Goal: Information Seeking & Learning: Learn about a topic

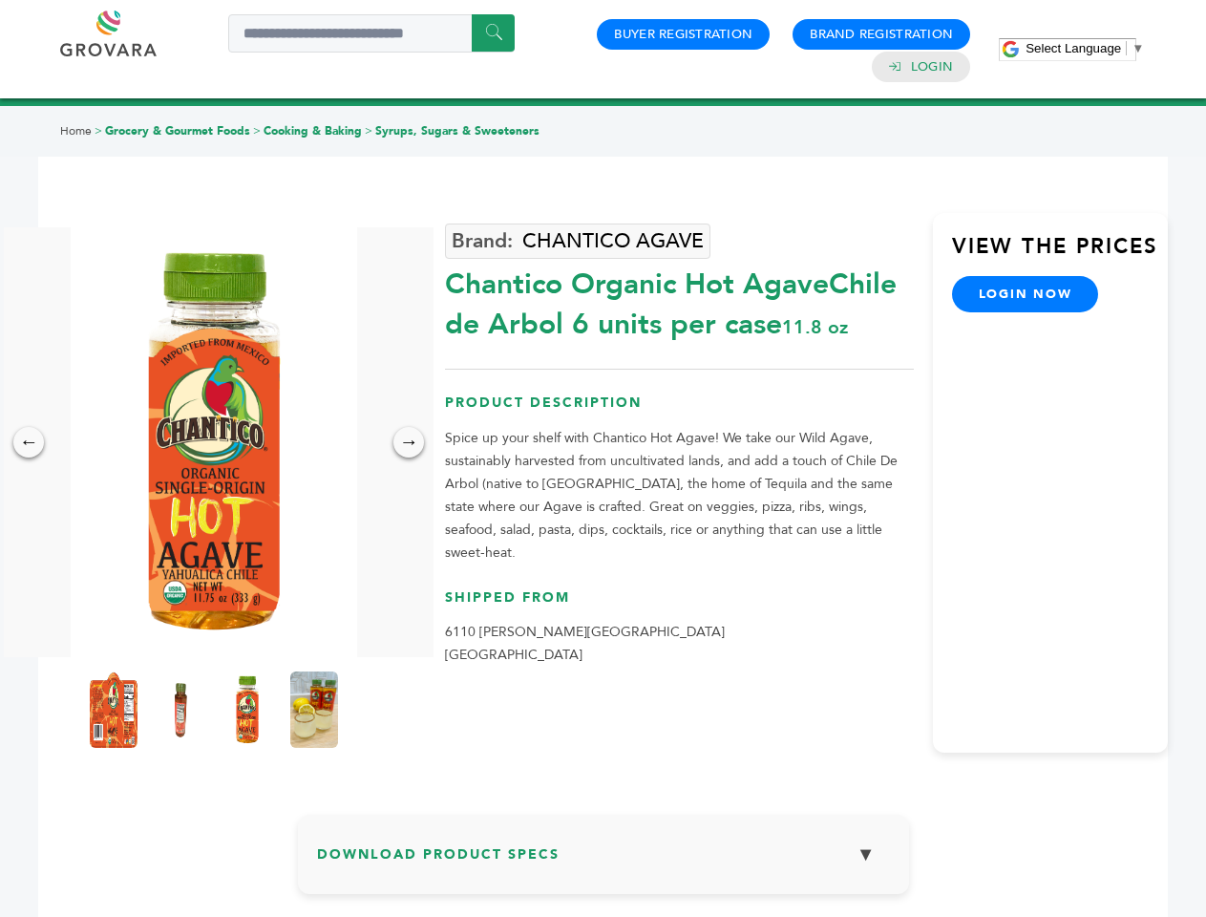
click at [1085, 48] on span "Select Language" at bounding box center [1072, 48] width 95 height 14
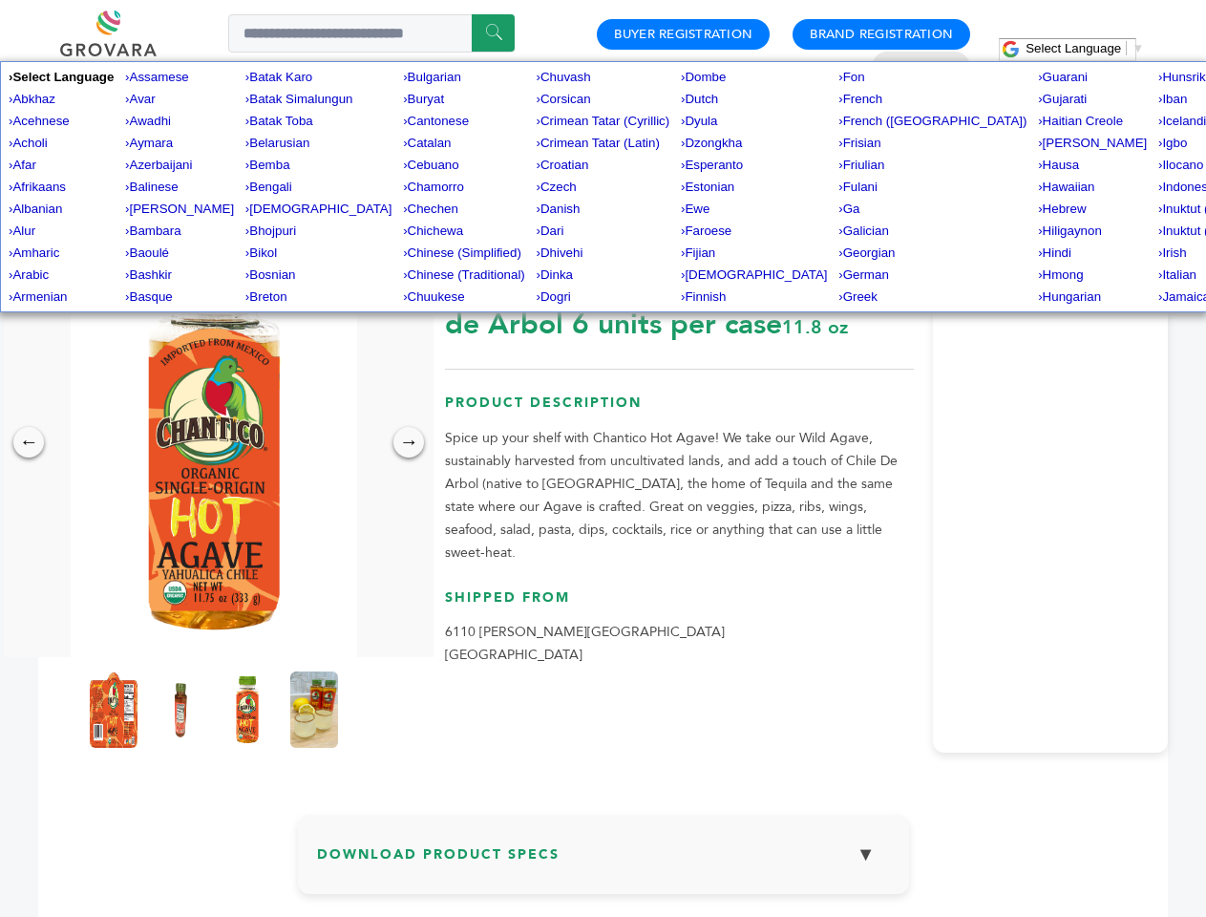
click at [214, 442] on img at bounding box center [214, 442] width 286 height 430
click at [0, 0] on div "×" at bounding box center [0, 0] width 0 height 0
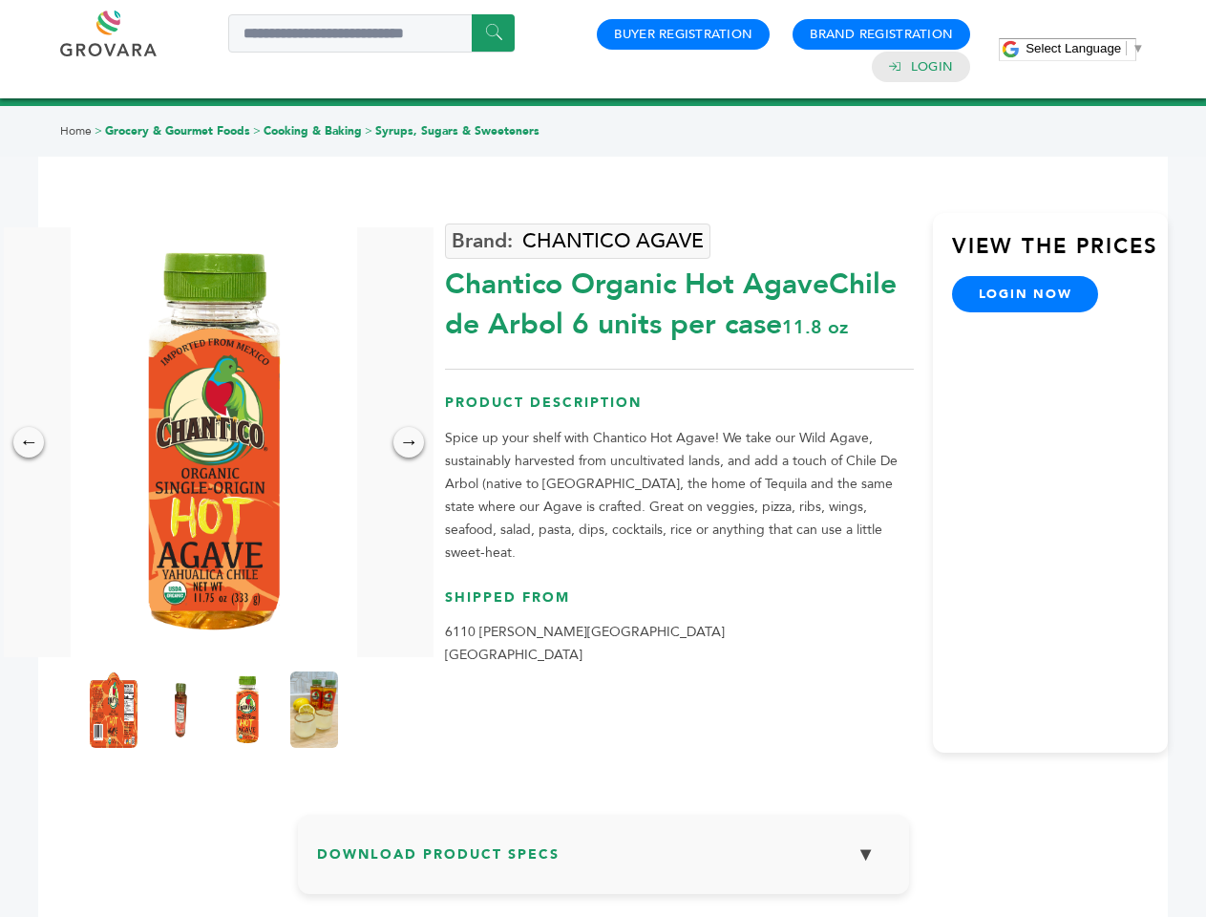
click at [409, 442] on div "→" at bounding box center [408, 442] width 31 height 31
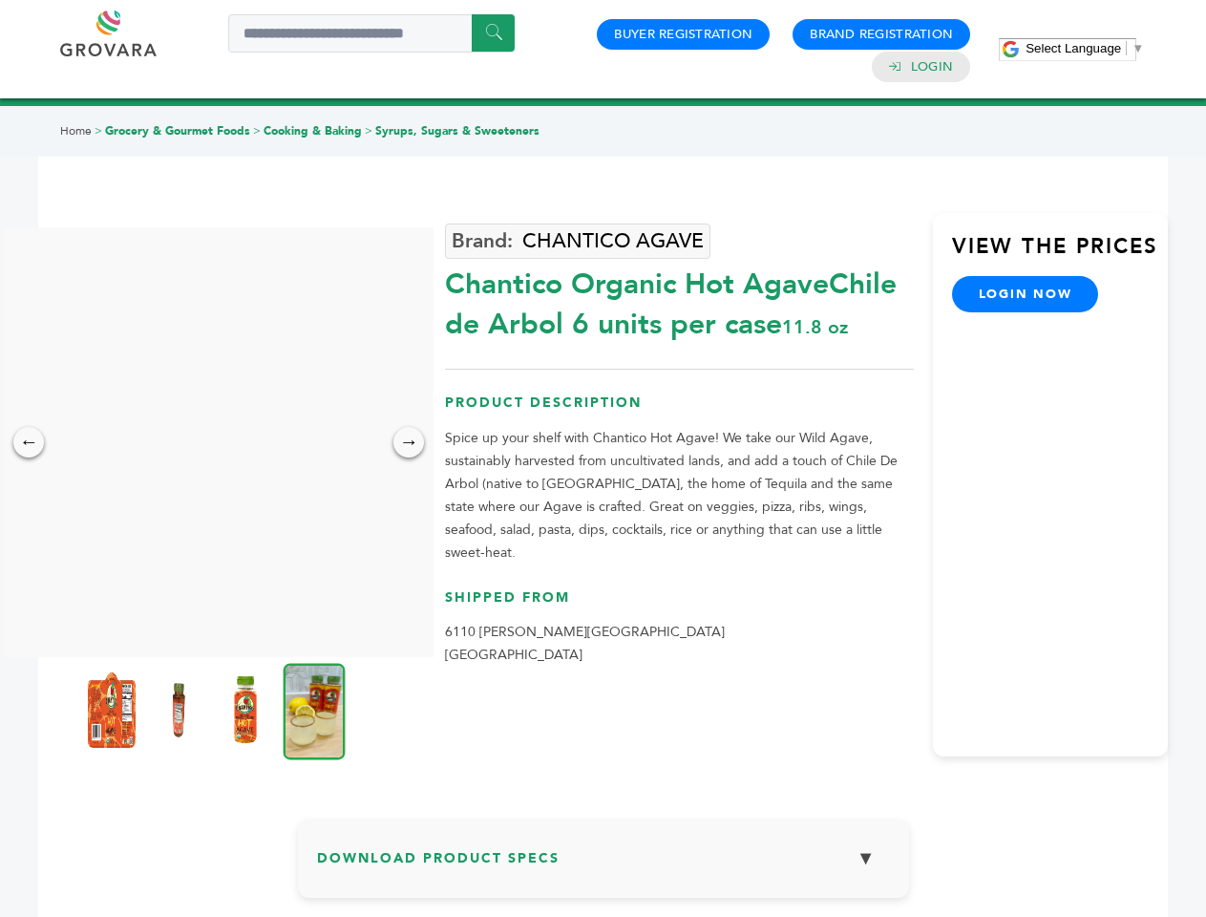
click at [114, 709] on img at bounding box center [112, 709] width 48 height 76
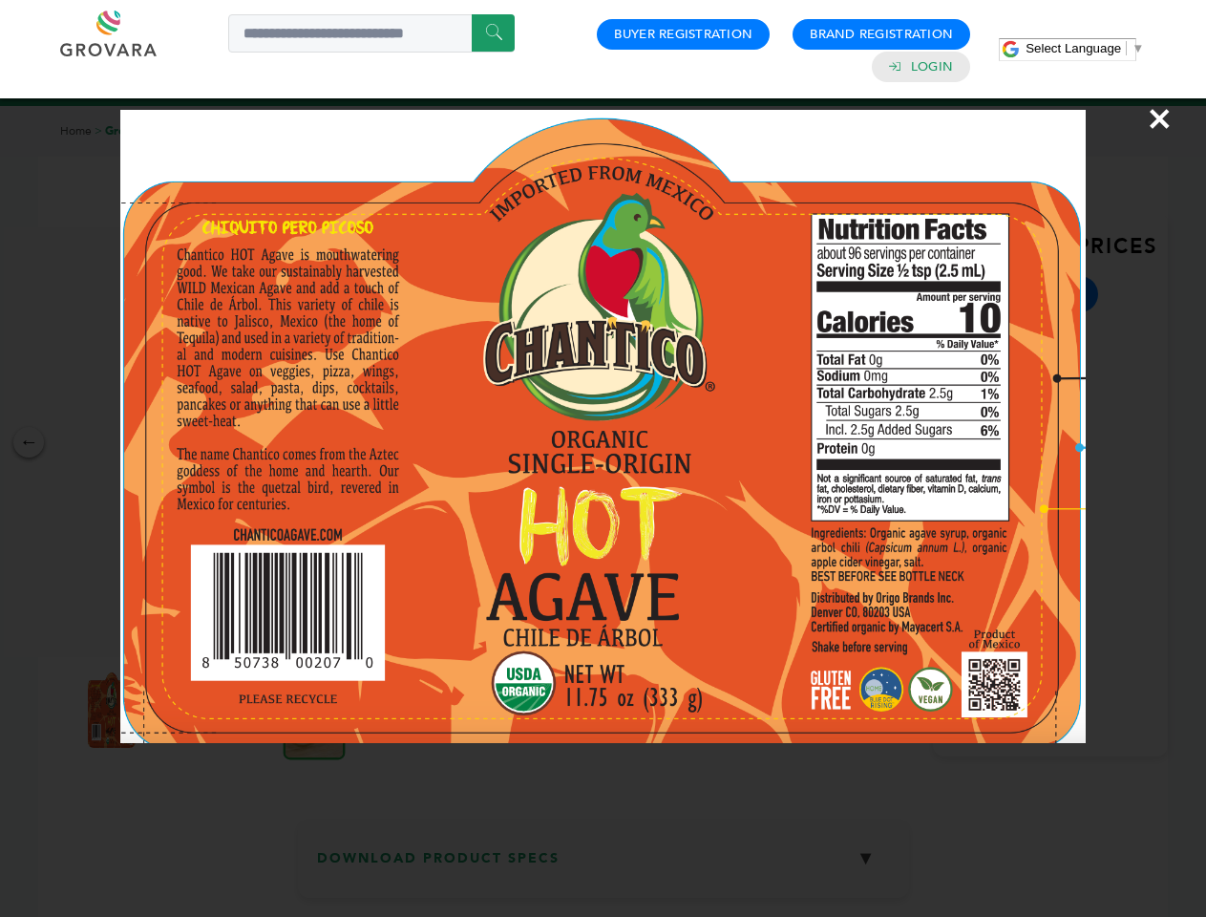
click at [180, 709] on div "×" at bounding box center [603, 458] width 1206 height 917
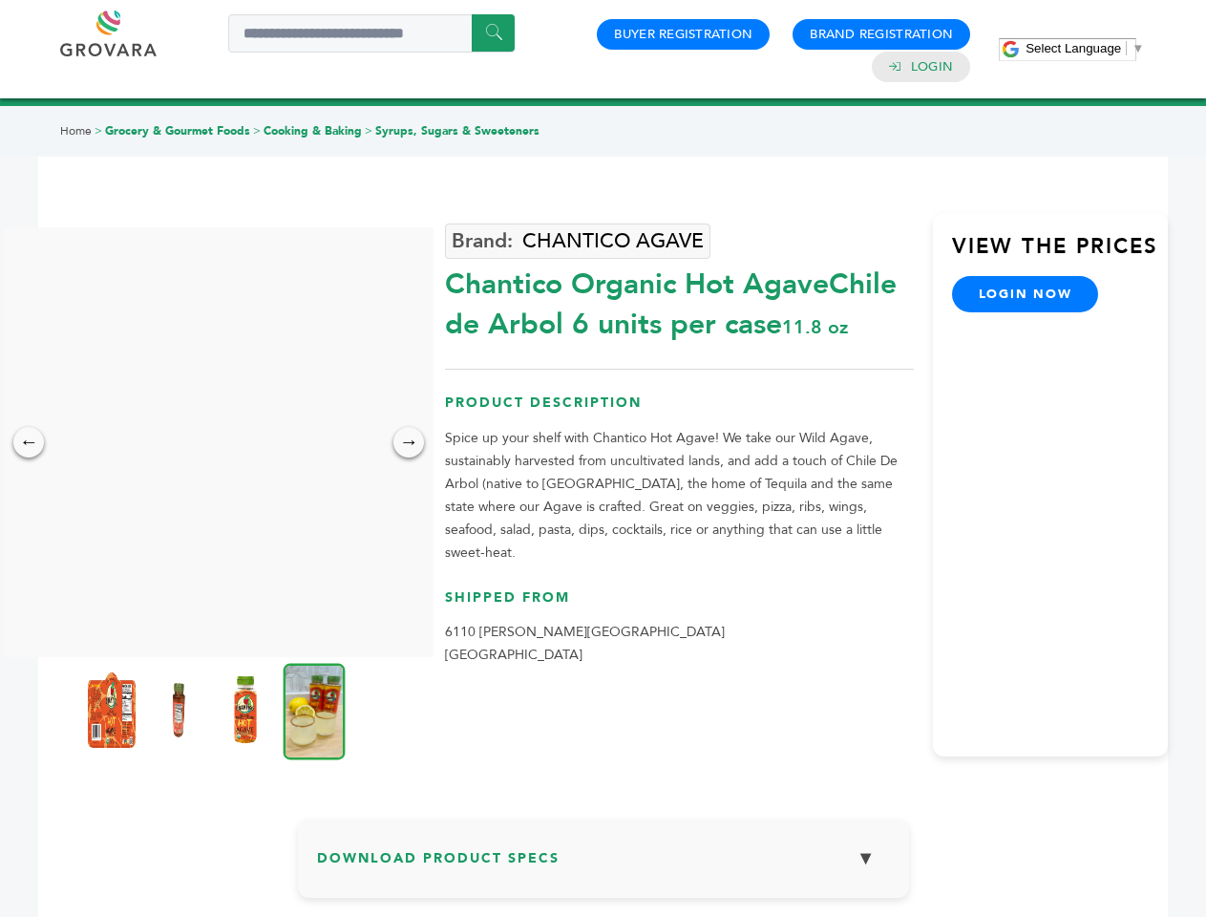
click at [247, 709] on img at bounding box center [246, 709] width 48 height 76
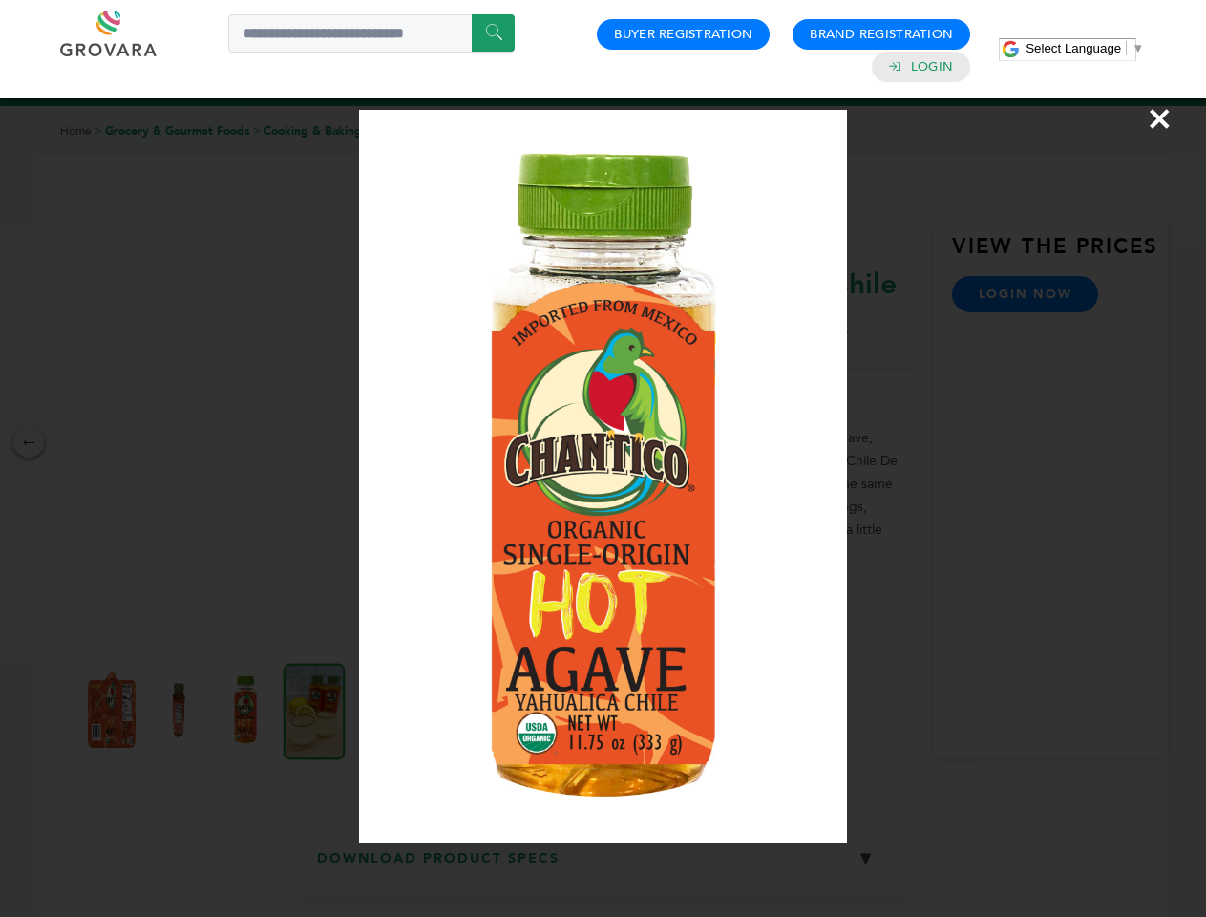
click at [314, 709] on div "×" at bounding box center [603, 458] width 1206 height 917
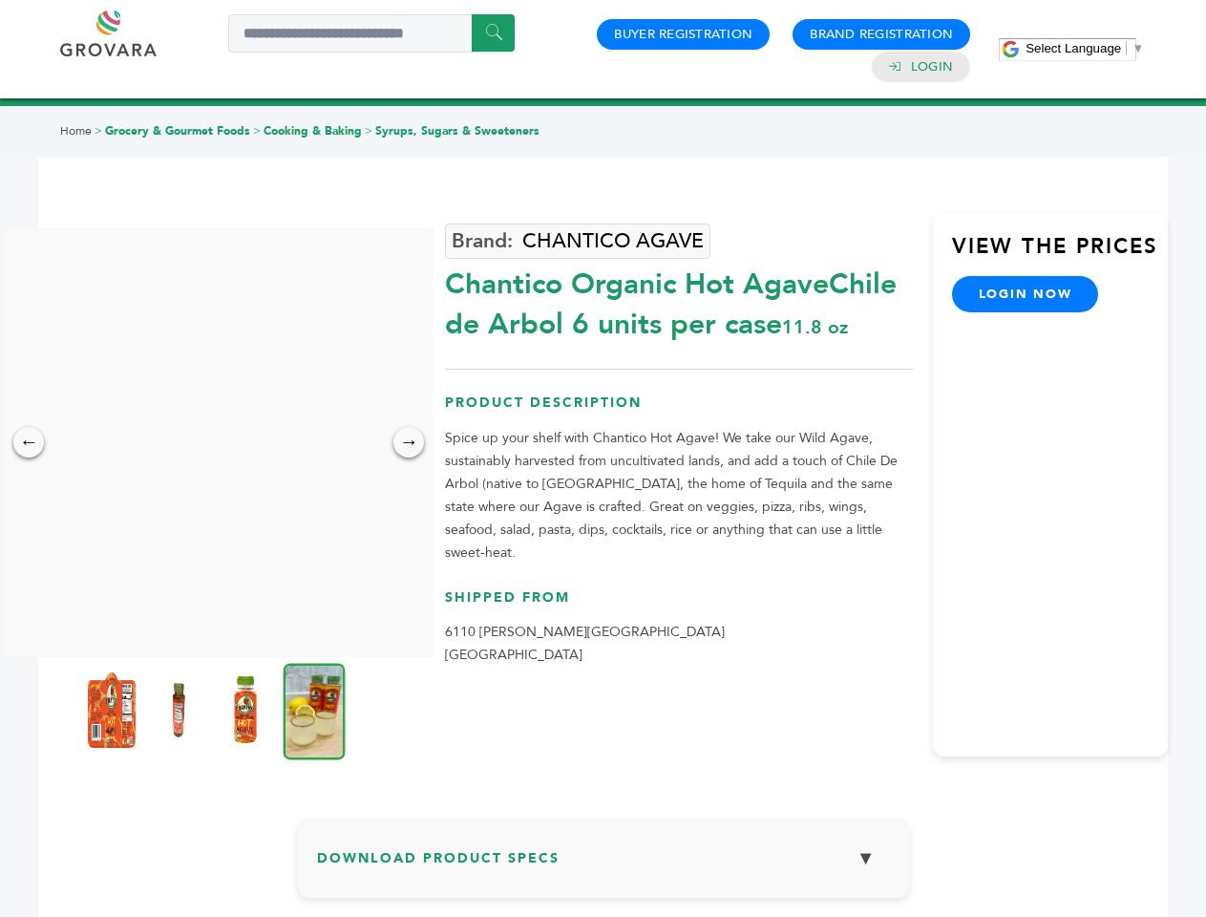
click at [603, 861] on h3 "Download Product Specs ▼" at bounding box center [603, 864] width 573 height 55
